Goal: Communication & Community: Answer question/provide support

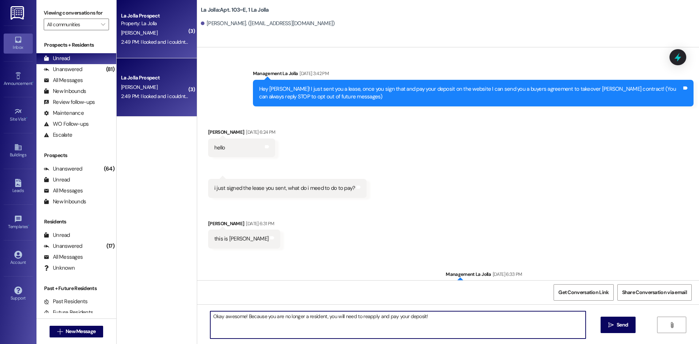
scroll to position [8284, 0]
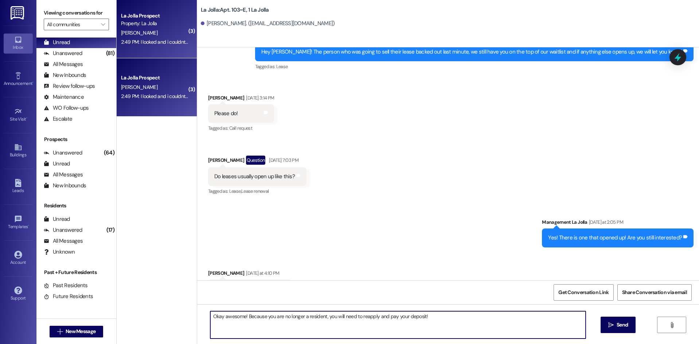
click at [441, 317] on textarea "Okay awesome! Because you are no longer a resident, you will need to reapply an…" at bounding box center [398, 324] width 376 height 27
type textarea "Okay awesome! Because you are no longer a resident, you will need to reapply an…"
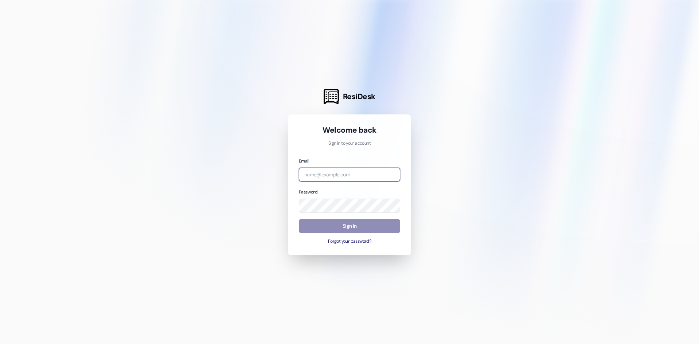
type input "[EMAIL_ADDRESS][DOMAIN_NAME]"
click at [394, 222] on button "Sign In" at bounding box center [349, 226] width 101 height 14
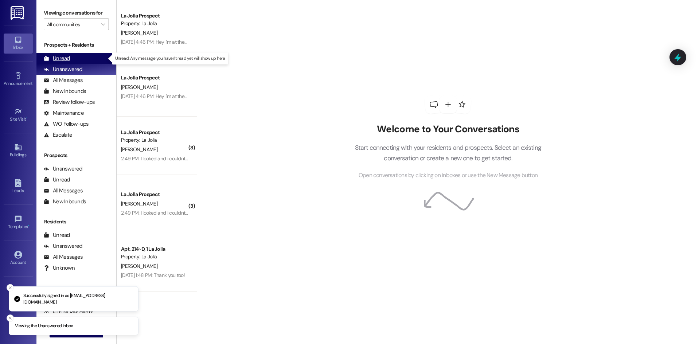
click at [83, 59] on div "Unread (0)" at bounding box center [76, 58] width 80 height 11
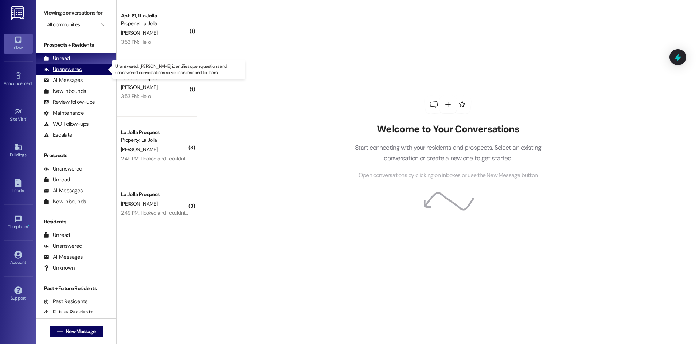
click at [78, 70] on div "Unanswered" at bounding box center [63, 70] width 39 height 8
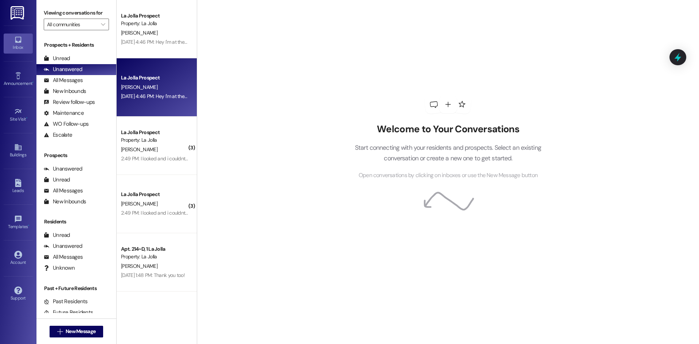
click at [151, 83] on div "[PERSON_NAME]" at bounding box center [154, 87] width 69 height 9
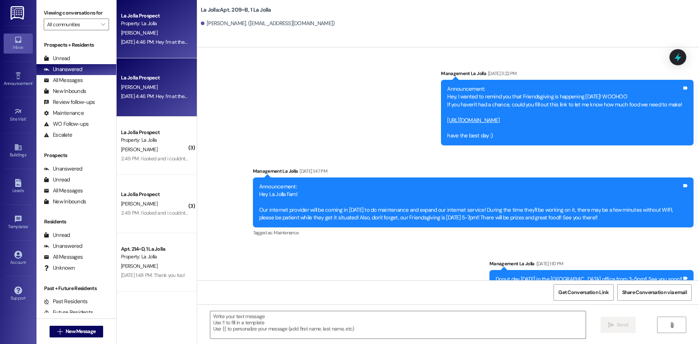
scroll to position [12858, 0]
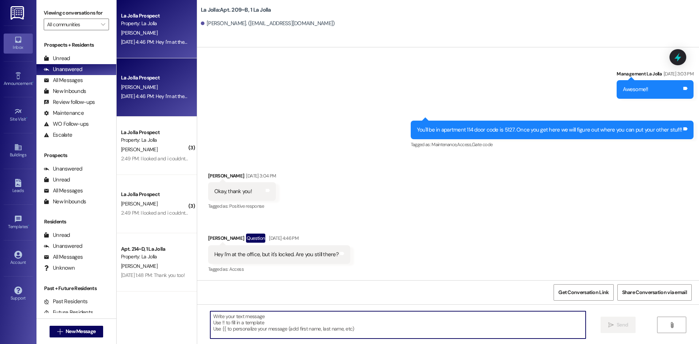
click at [273, 321] on textarea at bounding box center [398, 324] width 376 height 27
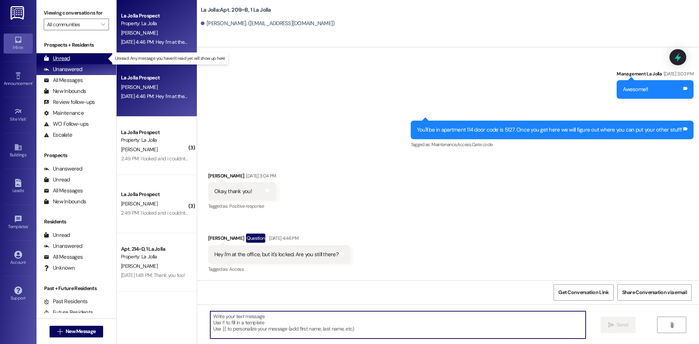
click at [96, 56] on div "Unread (0)" at bounding box center [76, 58] width 80 height 11
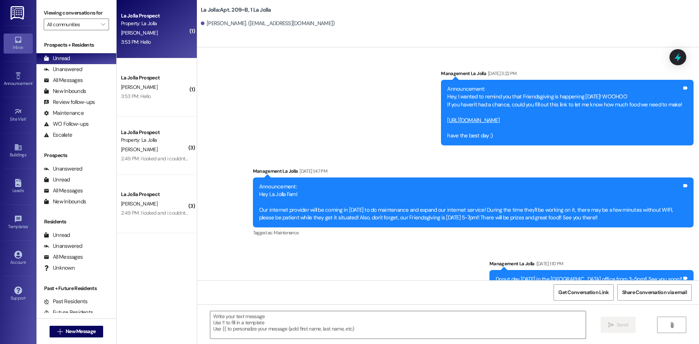
scroll to position [12858, 0]
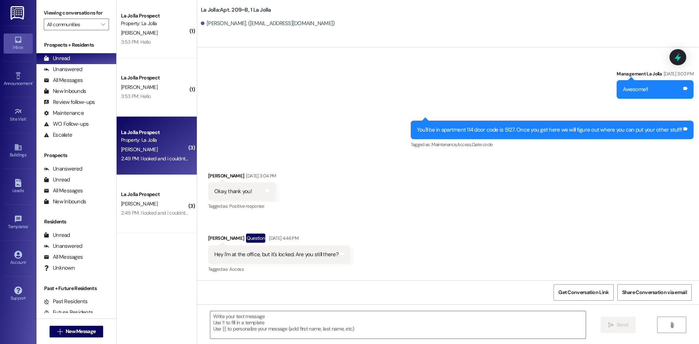
click at [153, 139] on div "Property: La Jolla" at bounding box center [154, 140] width 67 height 8
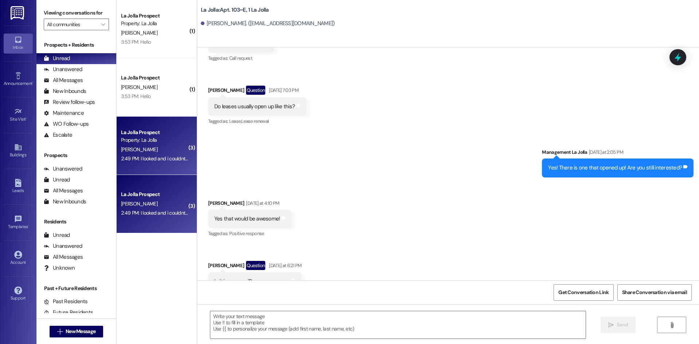
scroll to position [8420, 0]
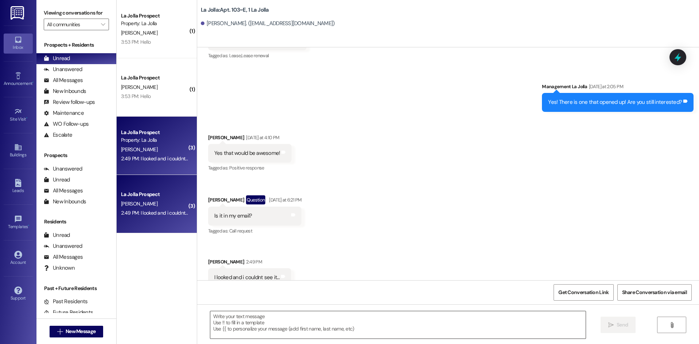
click at [269, 322] on textarea at bounding box center [398, 324] width 376 height 27
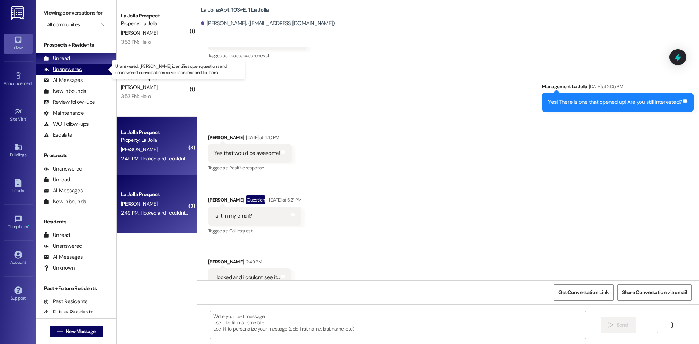
click at [79, 72] on div "Unanswered" at bounding box center [63, 70] width 39 height 8
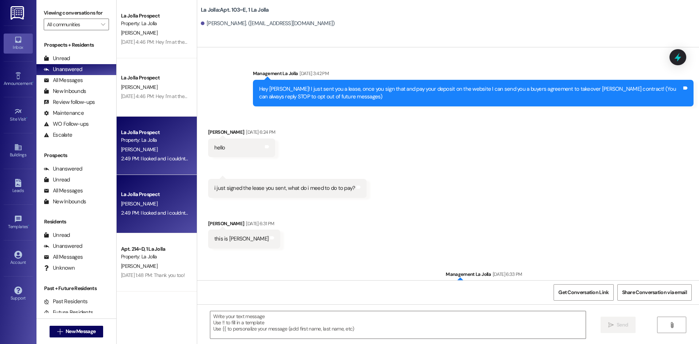
scroll to position [8420, 0]
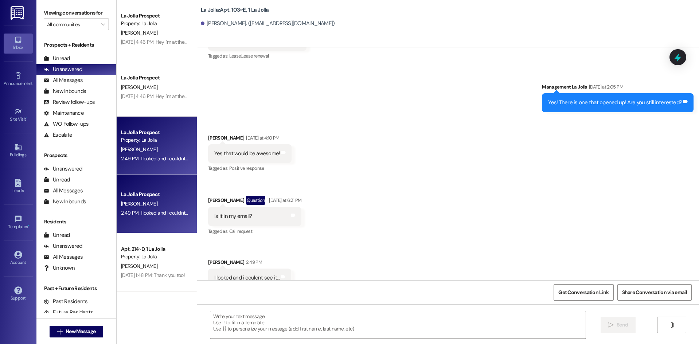
click at [155, 207] on div "[PERSON_NAME]" at bounding box center [154, 203] width 69 height 9
click at [80, 55] on div "Unread (0)" at bounding box center [76, 58] width 80 height 11
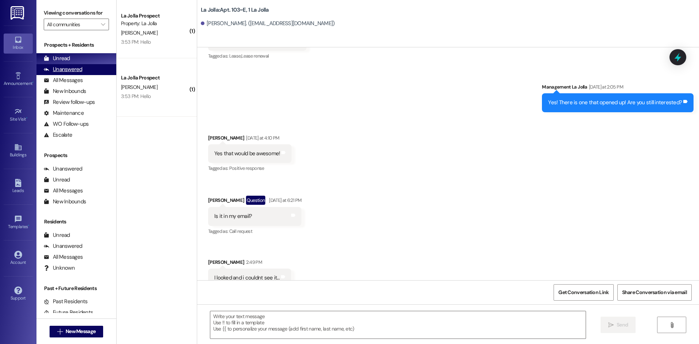
click at [90, 69] on div "Unanswered (0)" at bounding box center [76, 69] width 80 height 11
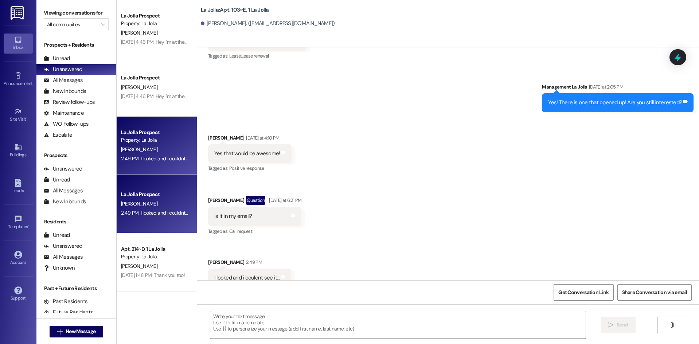
click at [310, 139] on div "Received via SMS [PERSON_NAME] [DATE] at 4:10 PM Yes that would be awesome! Tag…" at bounding box center [448, 211] width 502 height 186
click at [263, 321] on textarea at bounding box center [398, 324] width 376 height 27
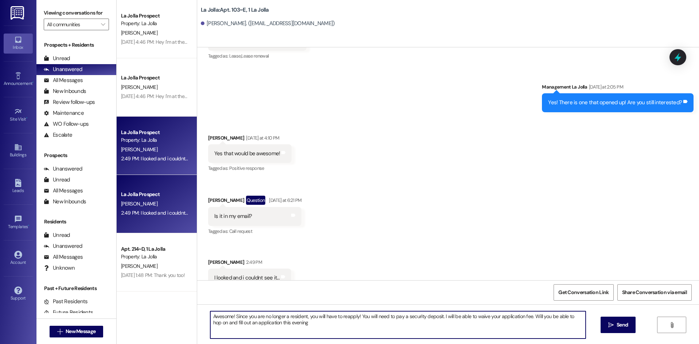
type textarea "Awesome! Since you are no longer a resident, you will have to reapply! You will…"
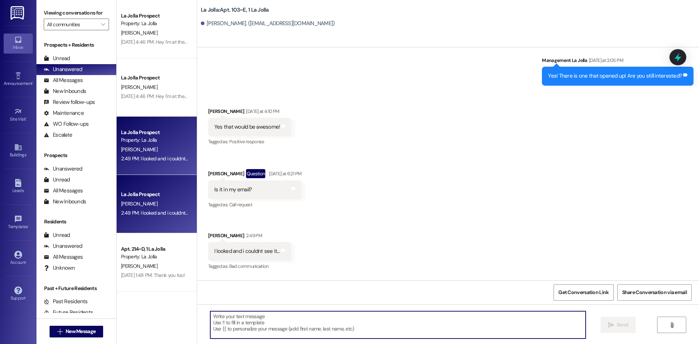
scroll to position [8479, 0]
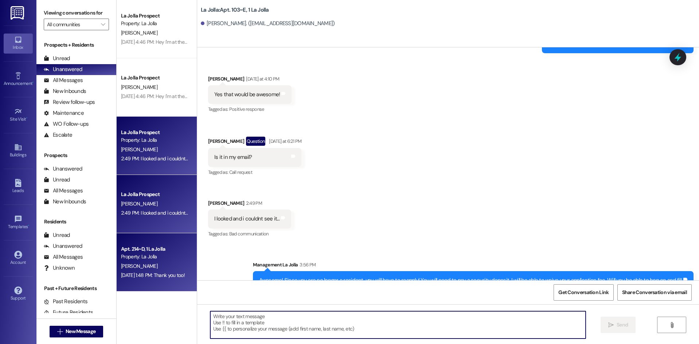
click at [144, 252] on div "Apt. 214~D, 1 La Jolla" at bounding box center [154, 249] width 67 height 8
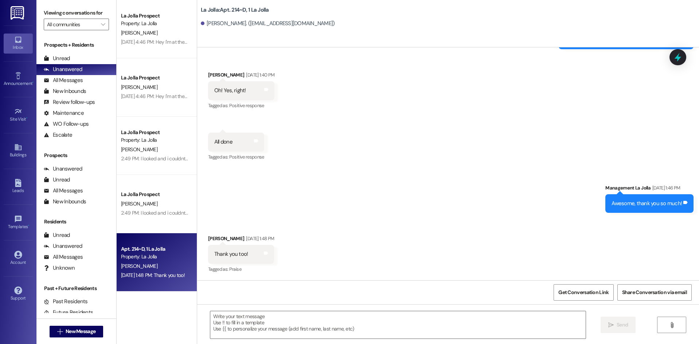
scroll to position [1622, 0]
click at [290, 314] on textarea at bounding box center [398, 324] width 376 height 27
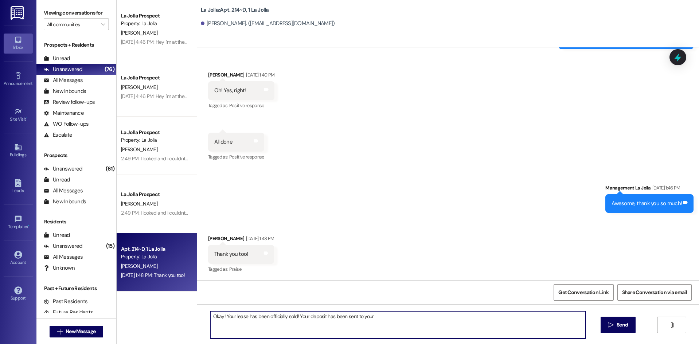
click at [384, 311] on textarea "Okay! Your lease has been officially sold! Your deposit has been sent to your" at bounding box center [398, 324] width 376 height 27
type textarea "Okay! Your lease has been officially sold! Your deposit has been sent to your h…"
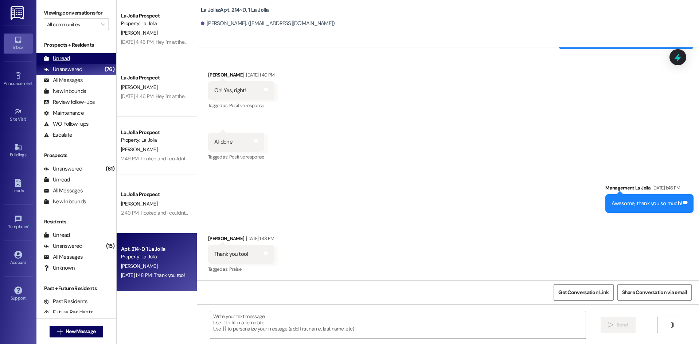
click at [85, 57] on div "Unread (0)" at bounding box center [76, 58] width 80 height 11
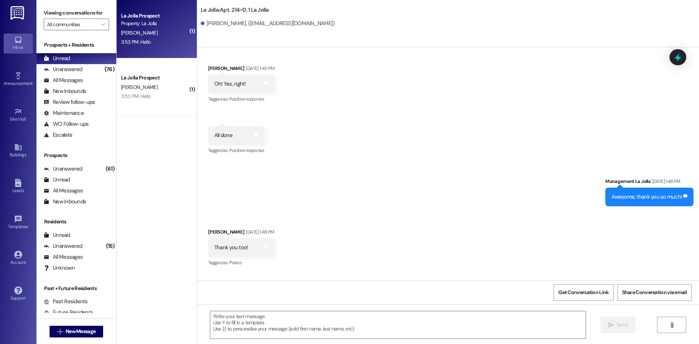
scroll to position [1622, 0]
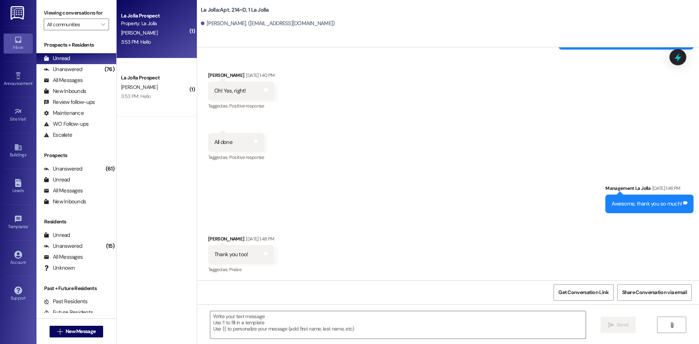
click at [139, 37] on div "[PERSON_NAME]" at bounding box center [154, 32] width 69 height 9
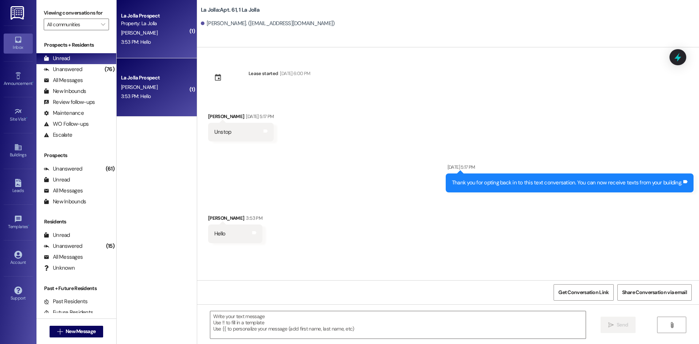
scroll to position [0, 0]
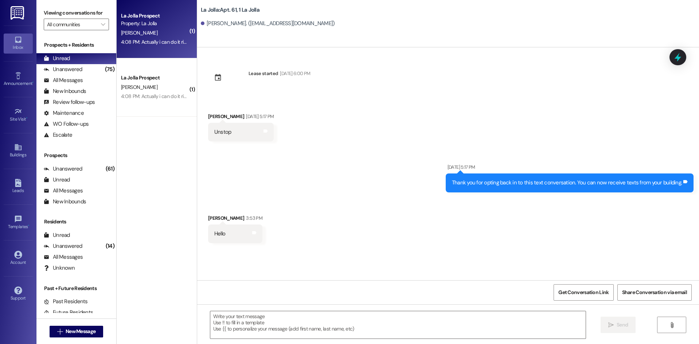
click at [167, 35] on div "[PERSON_NAME]" at bounding box center [154, 32] width 69 height 9
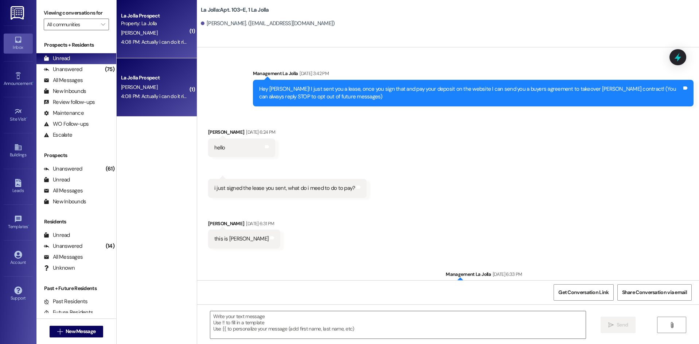
scroll to position [8551, 0]
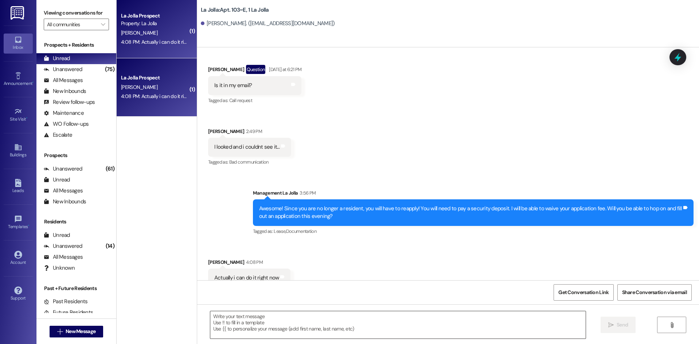
click at [256, 330] on textarea at bounding box center [398, 324] width 376 height 27
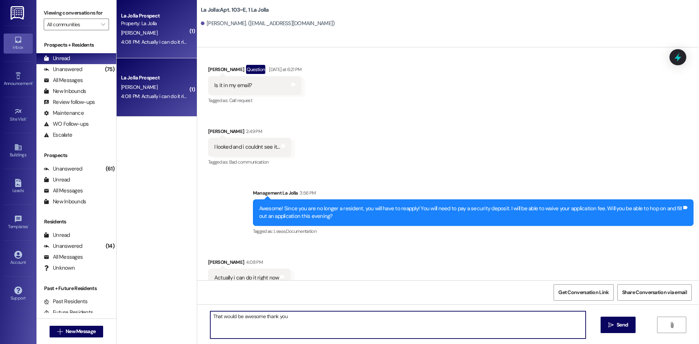
type textarea "That would be awesome thank you!"
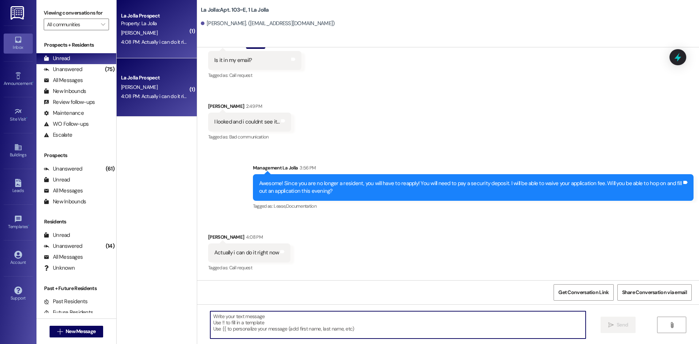
scroll to position [8602, 0]
